Goal: Information Seeking & Learning: Learn about a topic

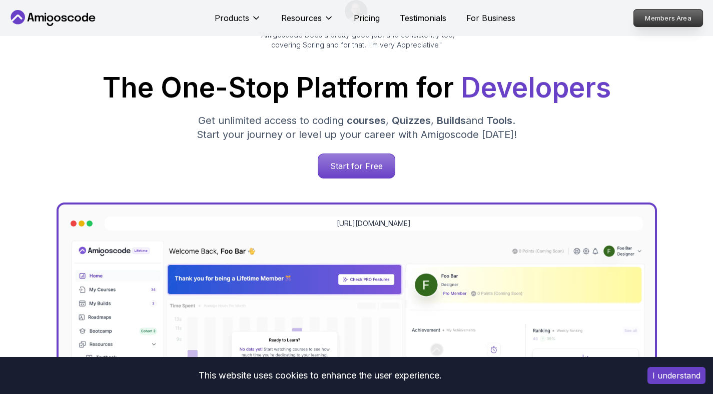
click at [650, 18] on p "Members Area" at bounding box center [668, 18] width 69 height 17
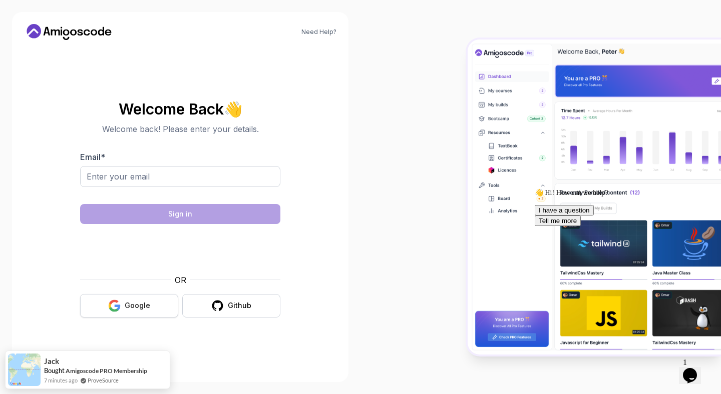
click at [157, 308] on button "Google" at bounding box center [129, 306] width 98 height 24
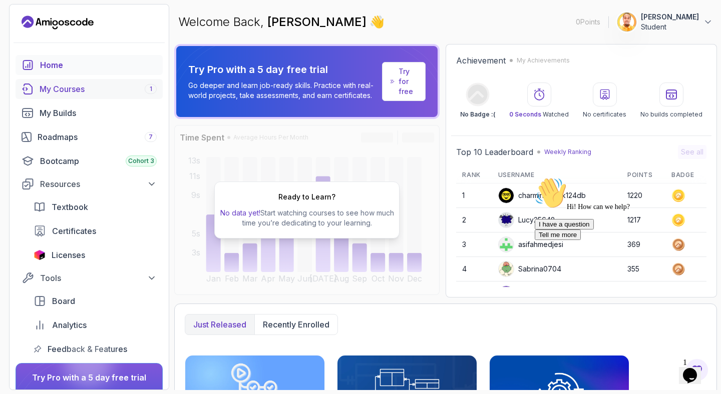
click at [124, 84] on div "My Courses 1" at bounding box center [98, 89] width 117 height 12
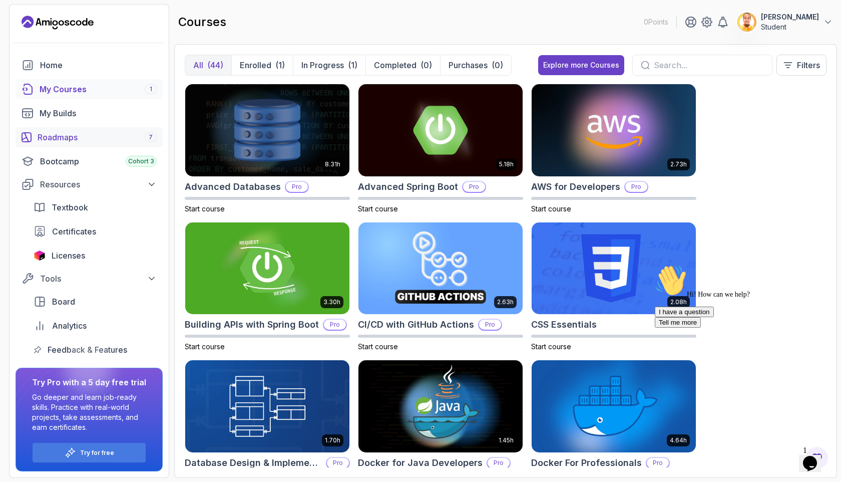
click at [82, 133] on div "Roadmaps 7" at bounding box center [97, 137] width 119 height 12
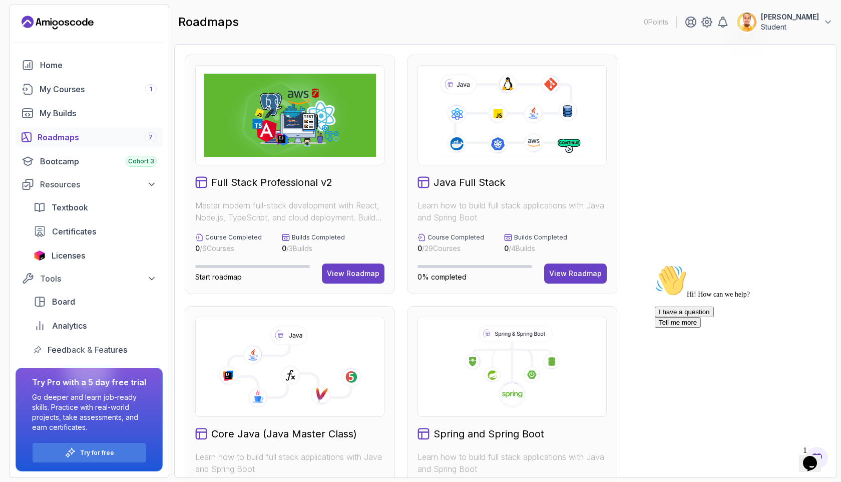
click at [326, 188] on h2 "Full Stack Professional v2" at bounding box center [271, 182] width 121 height 14
click at [564, 279] on button "View Roadmap" at bounding box center [575, 273] width 63 height 20
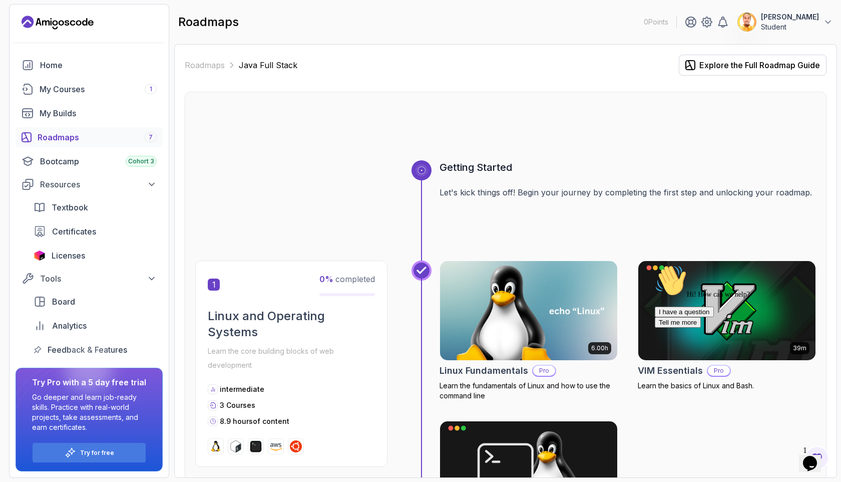
drag, startPoint x: 818, startPoint y: 335, endPoint x: 1464, endPoint y: 600, distance: 698.0
click at [655, 264] on icon "Chat attention grabber" at bounding box center [655, 264] width 0 height 0
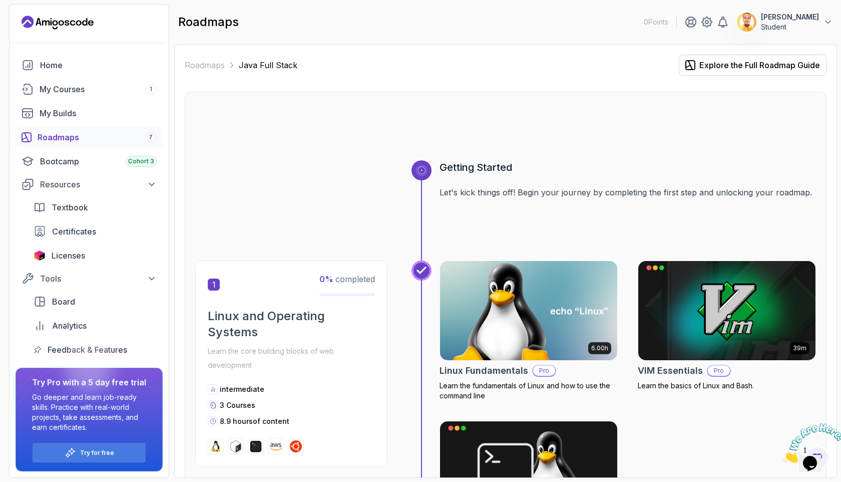
click at [524, 291] on img at bounding box center [529, 310] width 186 height 104
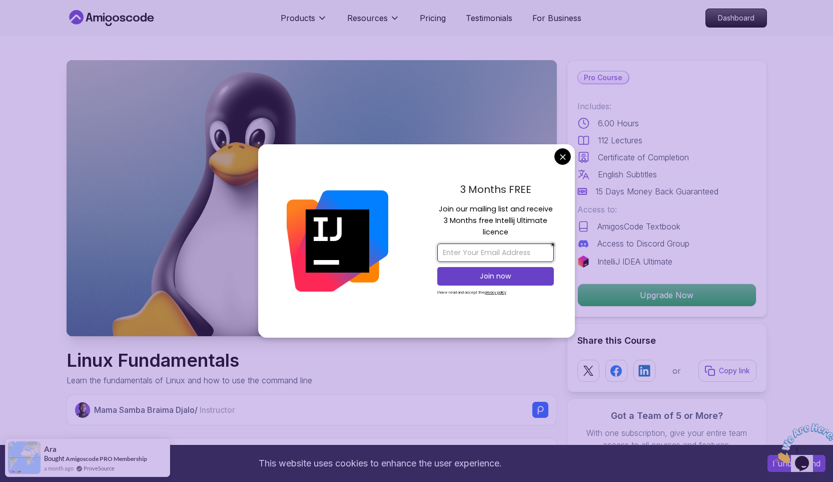
click at [528, 244] on input "email" at bounding box center [496, 252] width 117 height 19
type input "[EMAIL_ADDRESS][DOMAIN_NAME]"
click at [519, 280] on p "Join now" at bounding box center [496, 276] width 95 height 10
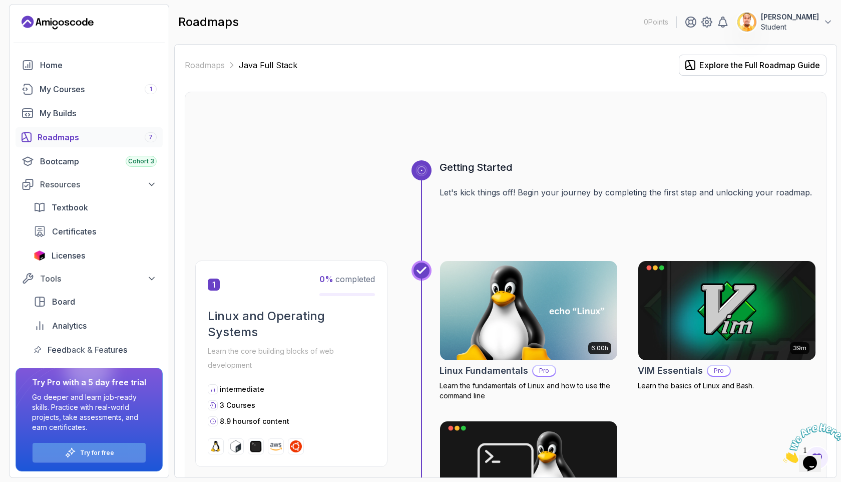
click at [76, 394] on icon at bounding box center [71, 453] width 12 height 12
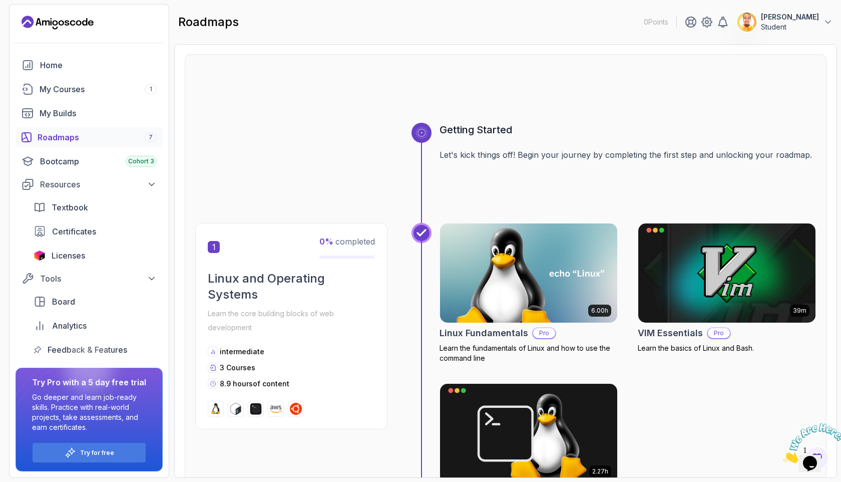
scroll to position [54, 0]
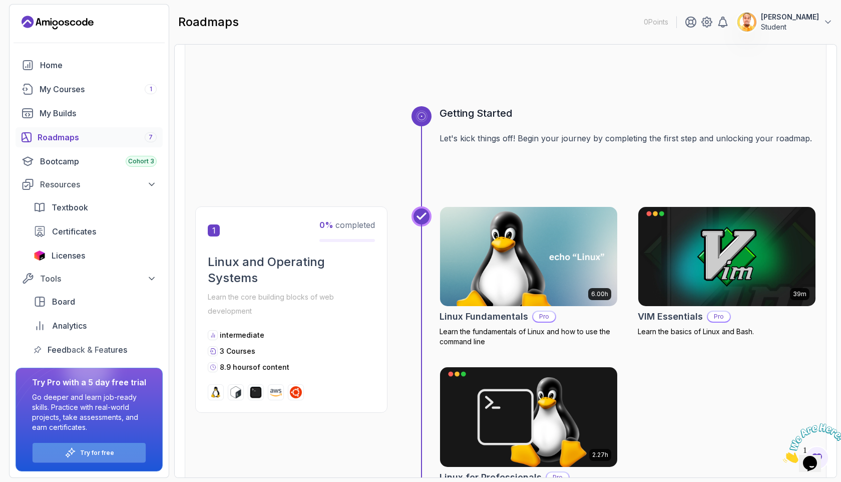
click at [119, 394] on div "Try for free" at bounding box center [89, 453] width 113 height 20
